Goal: Task Accomplishment & Management: Use online tool/utility

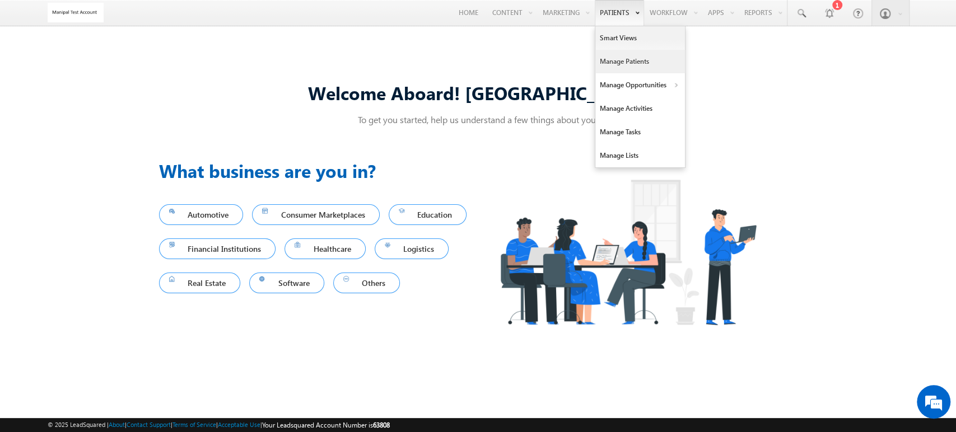
click at [602, 61] on link "Manage Patients" at bounding box center [640, 62] width 90 height 24
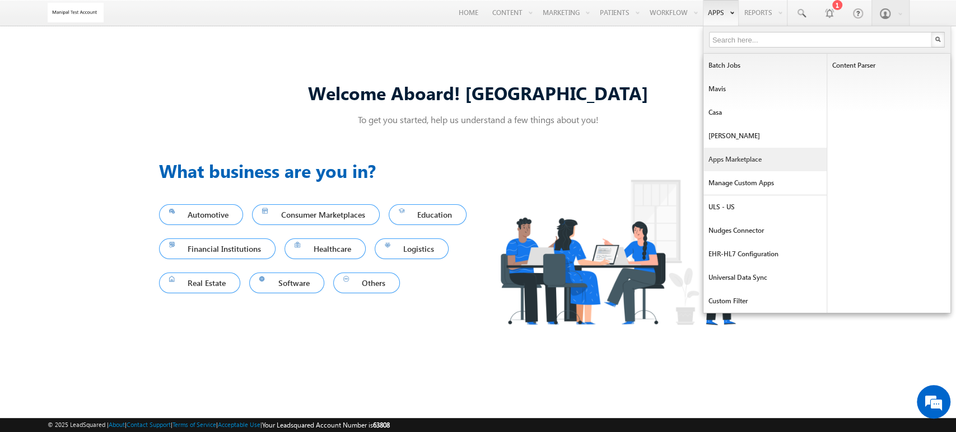
click at [736, 151] on link "Apps Marketplace" at bounding box center [764, 160] width 123 height 24
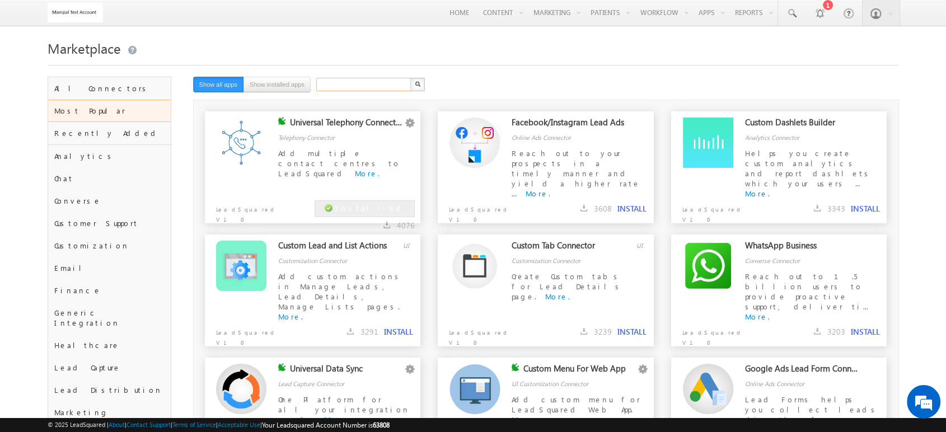
click at [345, 87] on input "text" at bounding box center [364, 84] width 96 height 13
type input "zoom"
click at [410, 78] on button "button" at bounding box center [417, 84] width 15 height 13
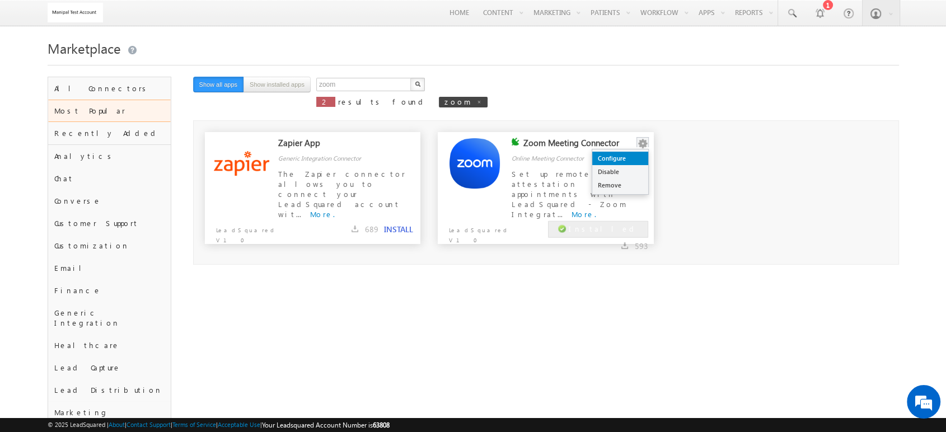
click at [629, 160] on link "Configure" at bounding box center [620, 158] width 56 height 13
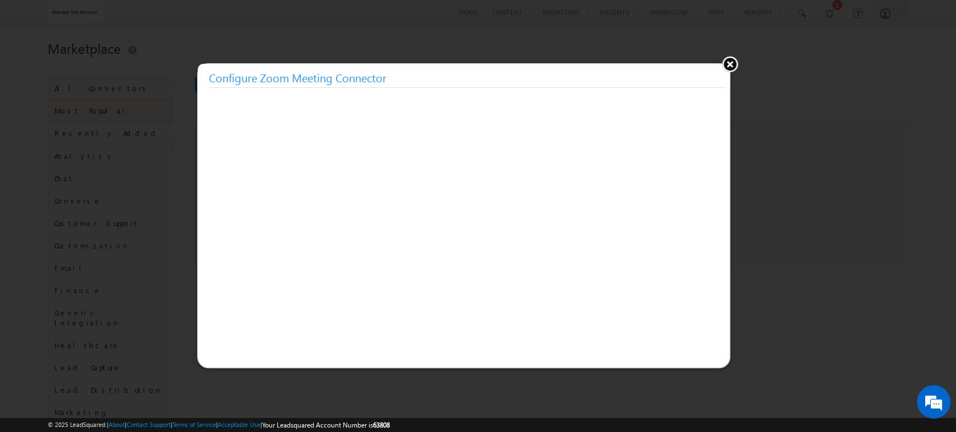
click at [725, 64] on button at bounding box center [729, 63] width 17 height 17
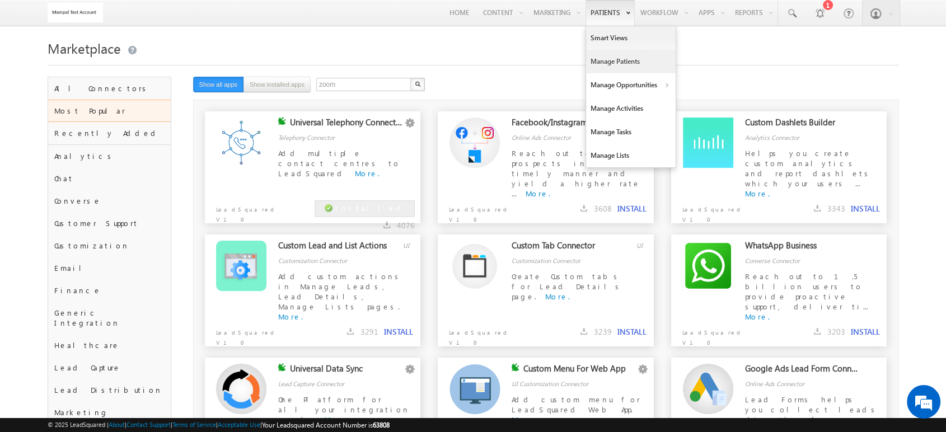
click at [611, 58] on link "Manage Patients" at bounding box center [631, 62] width 90 height 24
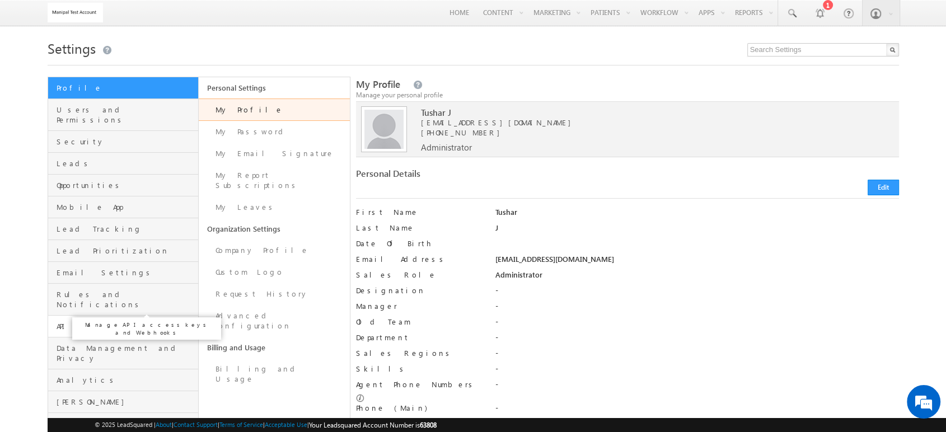
click at [103, 321] on span "API and Webhooks" at bounding box center [126, 326] width 139 height 10
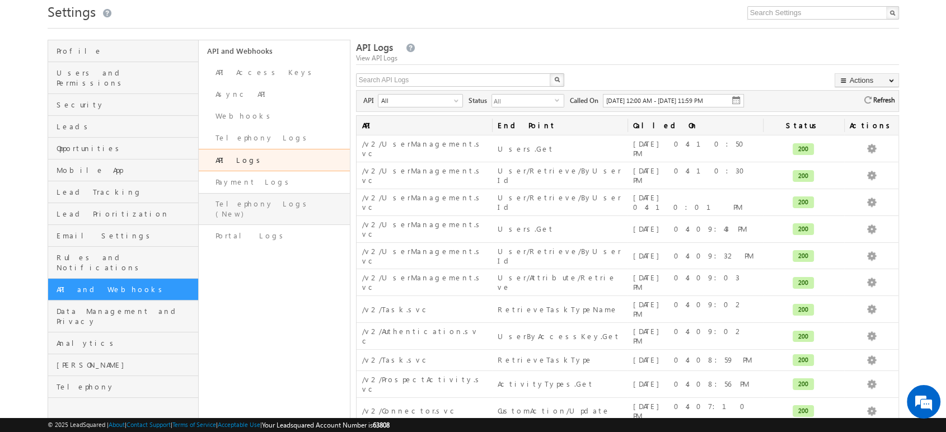
scroll to position [8, 0]
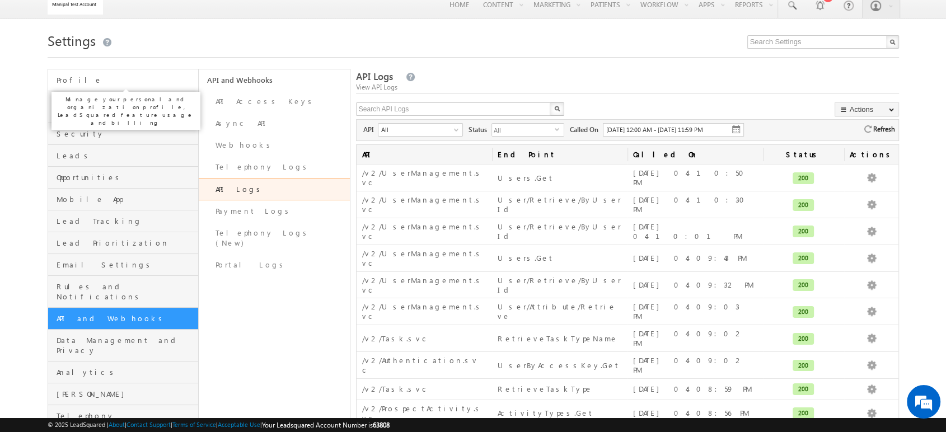
click at [116, 84] on span "Profile" at bounding box center [126, 80] width 139 height 10
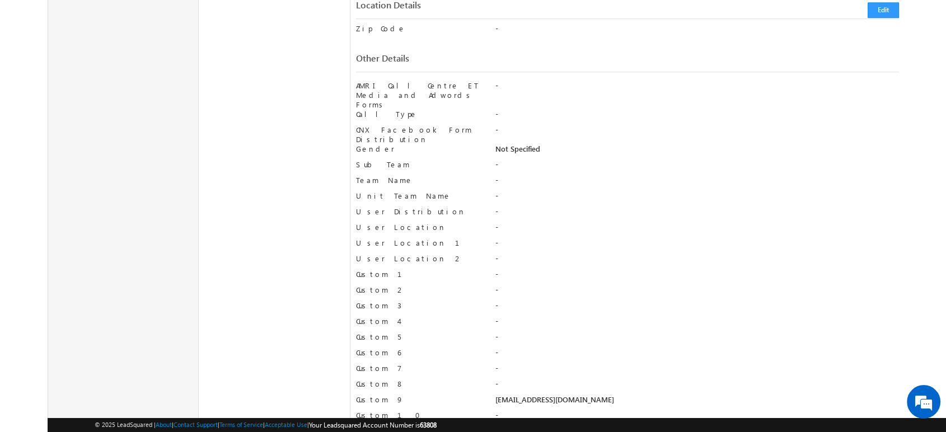
scroll to position [773, 0]
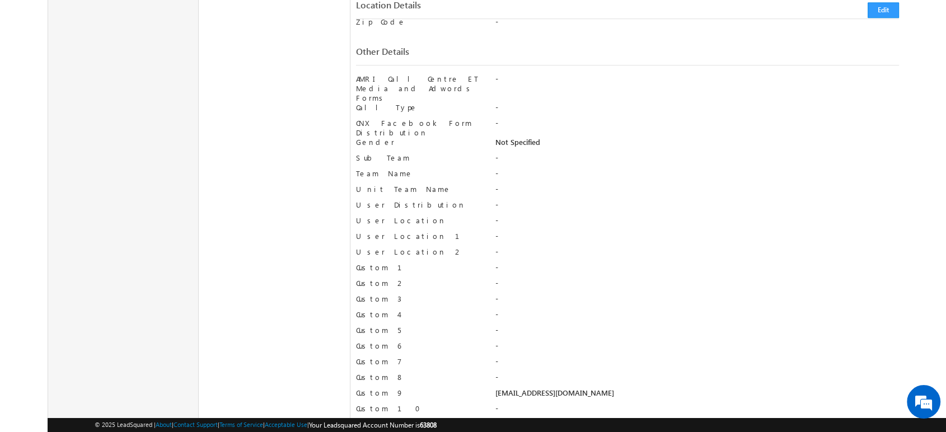
drag, startPoint x: 495, startPoint y: 363, endPoint x: 640, endPoint y: 359, distance: 144.5
click at [640, 388] on div "[EMAIL_ADDRESS][DOMAIN_NAME]" at bounding box center [697, 396] width 404 height 16
copy div "[EMAIL_ADDRESS][DOMAIN_NAME]"
click at [872, 18] on button "Edit" at bounding box center [883, 11] width 31 height 16
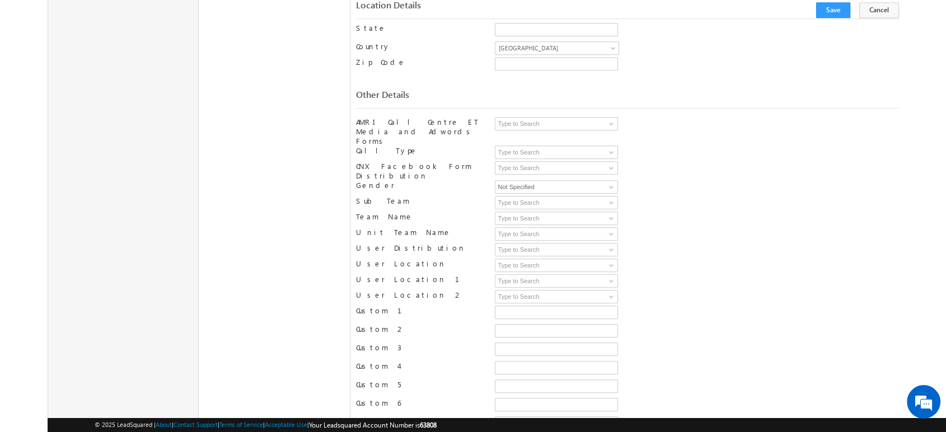
scroll to position [846, 0]
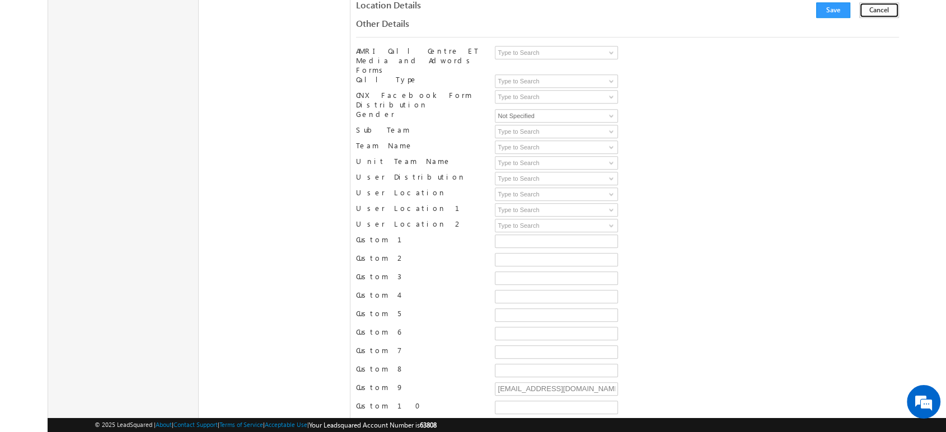
click at [880, 10] on button "Cancel" at bounding box center [879, 11] width 40 height 16
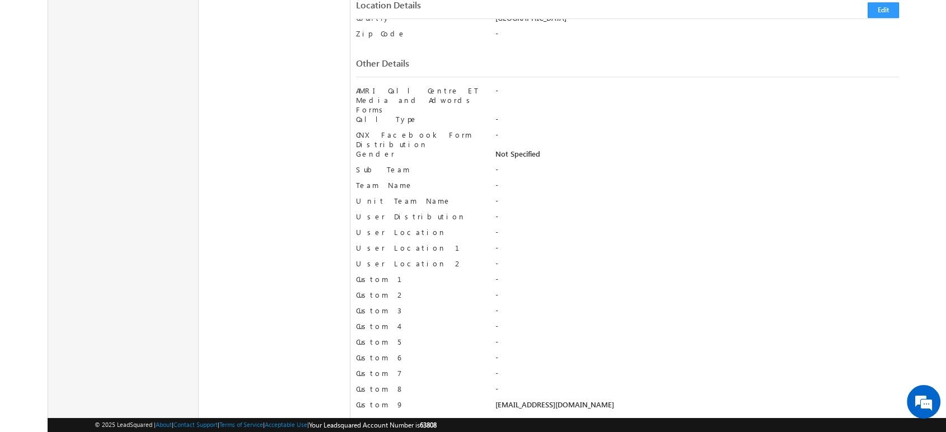
scroll to position [773, 0]
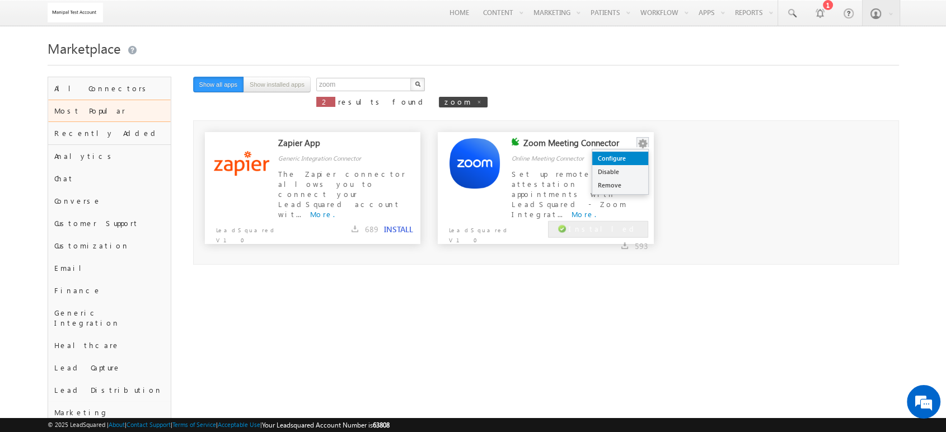
click at [629, 157] on link "Configure" at bounding box center [620, 158] width 56 height 13
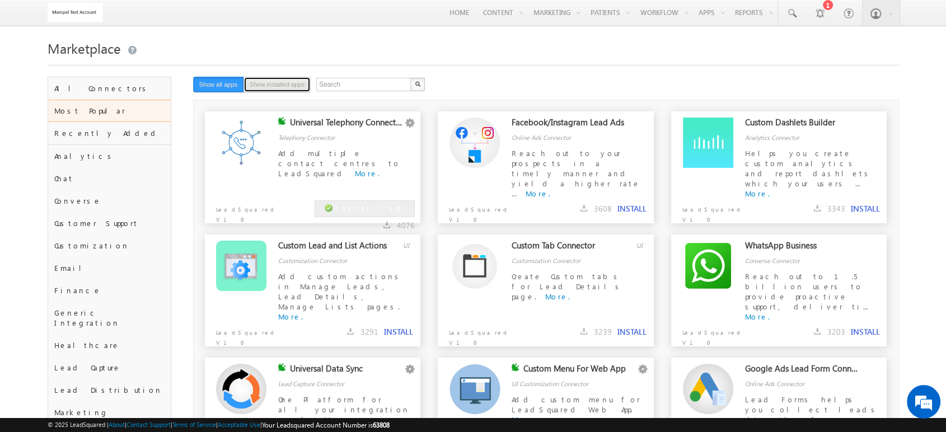
click at [265, 92] on button "Show installed apps" at bounding box center [277, 85] width 67 height 16
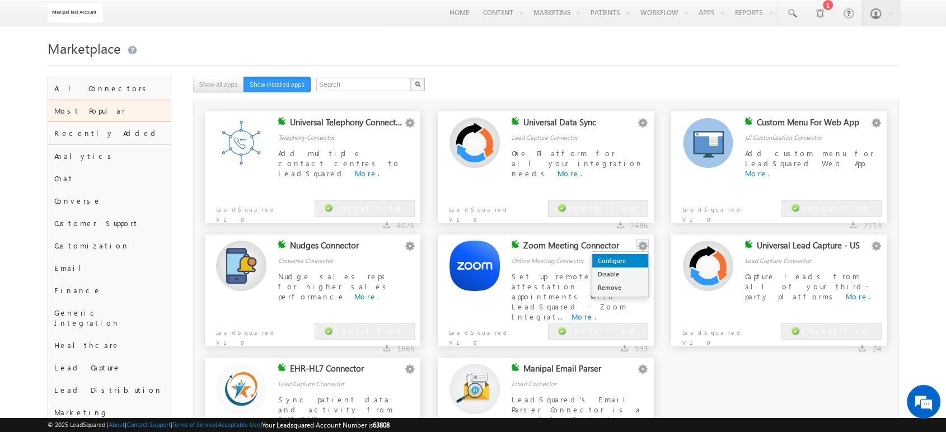
click at [630, 257] on link "Configure" at bounding box center [620, 260] width 56 height 13
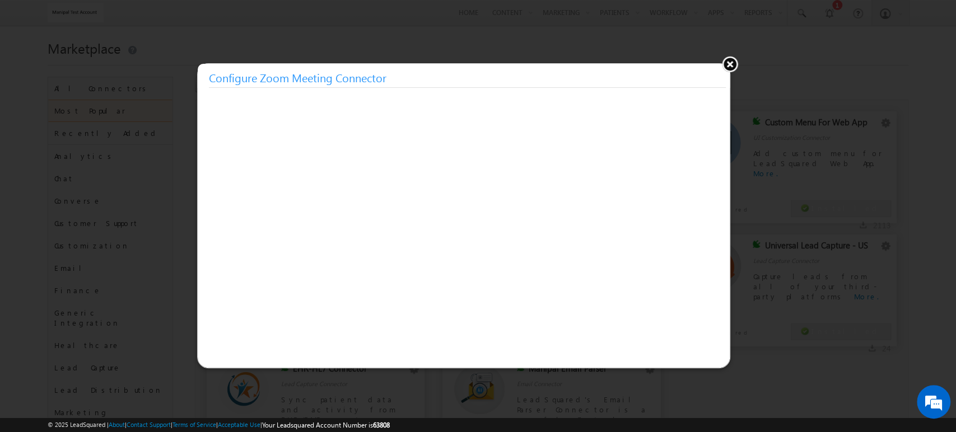
click at [729, 64] on button at bounding box center [729, 63] width 17 height 17
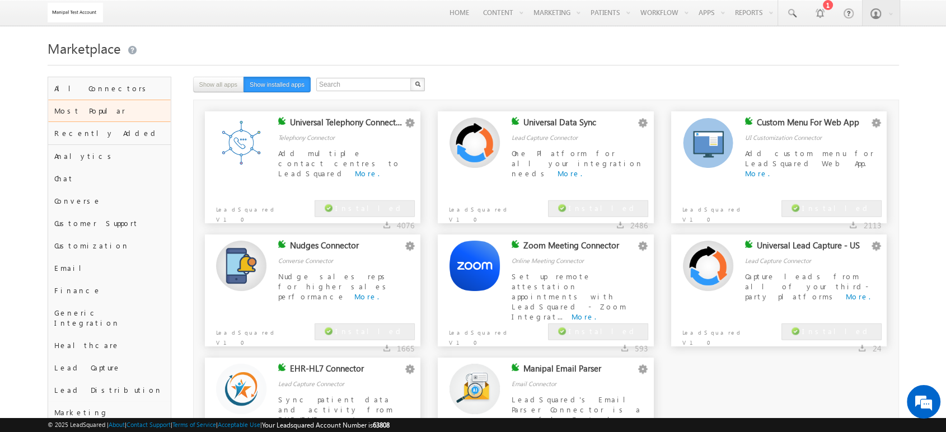
click at [729, 64] on div at bounding box center [474, 61] width 852 height 7
click at [630, 256] on link "Configure" at bounding box center [620, 260] width 56 height 13
